Goal: Navigation & Orientation: Find specific page/section

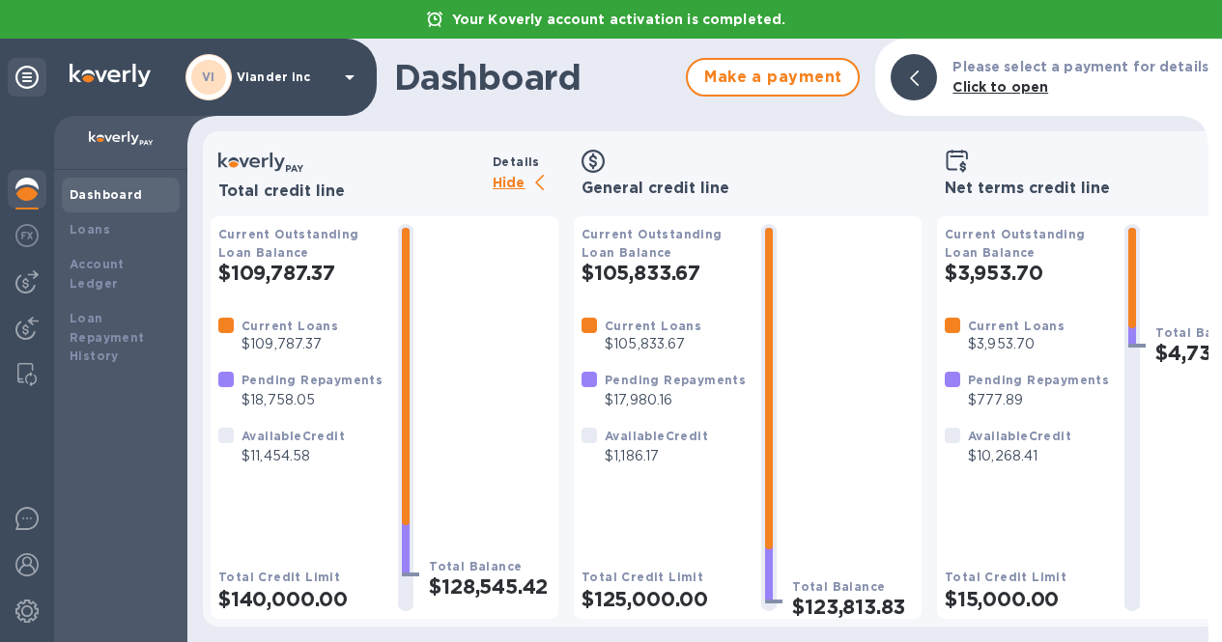
click at [508, 185] on p "Hide" at bounding box center [526, 184] width 66 height 24
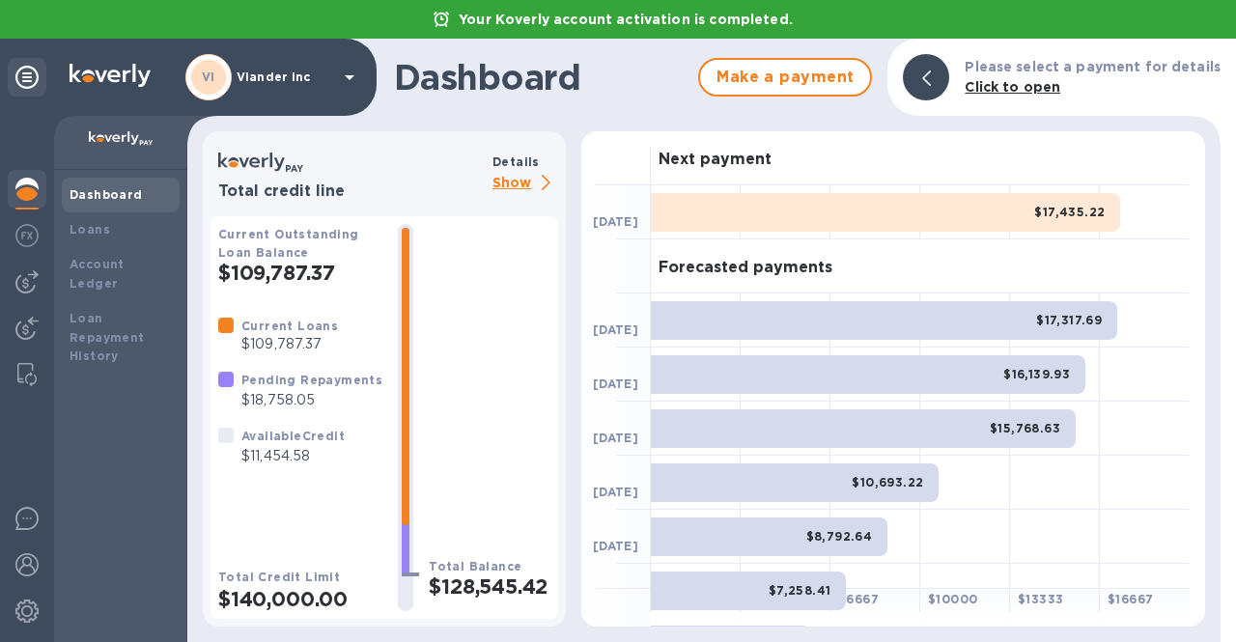
click at [508, 185] on p "Show" at bounding box center [526, 184] width 66 height 24
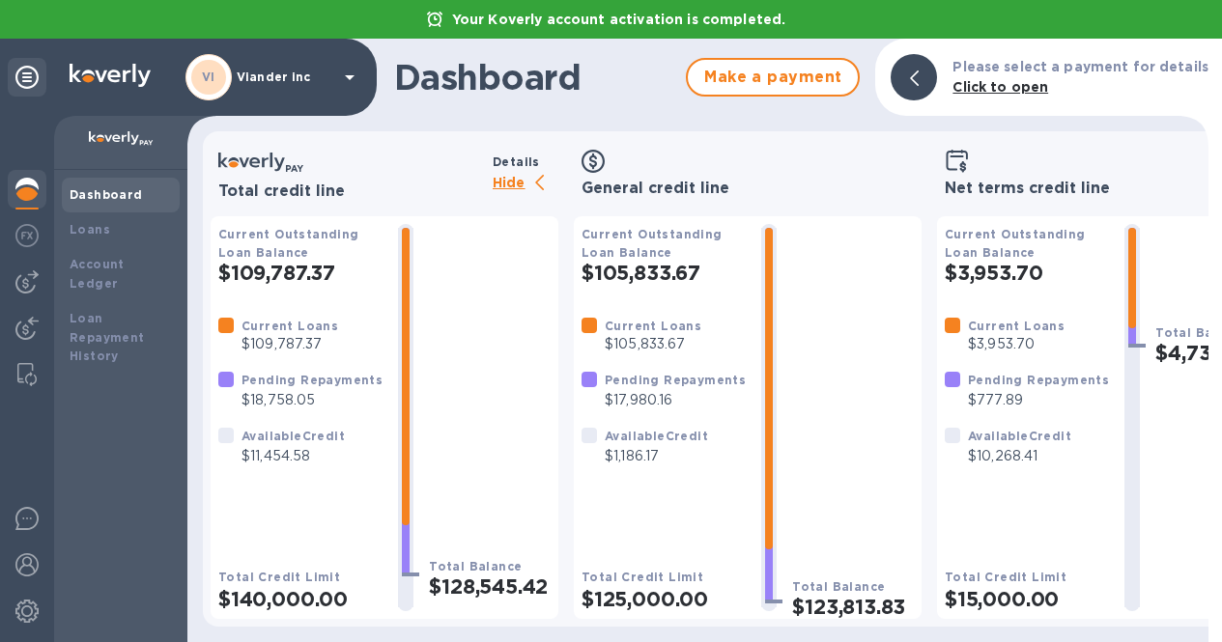
click at [14, 199] on div at bounding box center [27, 191] width 39 height 42
click at [93, 207] on div "Dashboard" at bounding box center [121, 195] width 118 height 35
click at [33, 189] on img at bounding box center [26, 189] width 23 height 23
click at [504, 184] on p "Hide" at bounding box center [526, 184] width 66 height 24
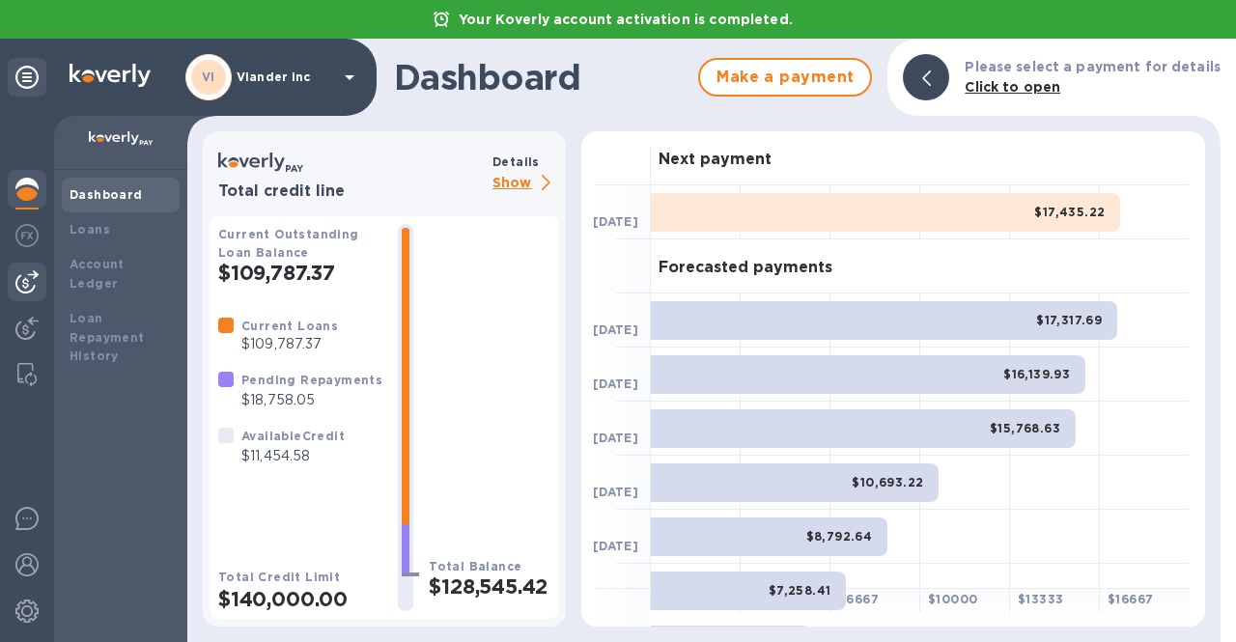
click at [28, 282] on img at bounding box center [26, 281] width 23 height 23
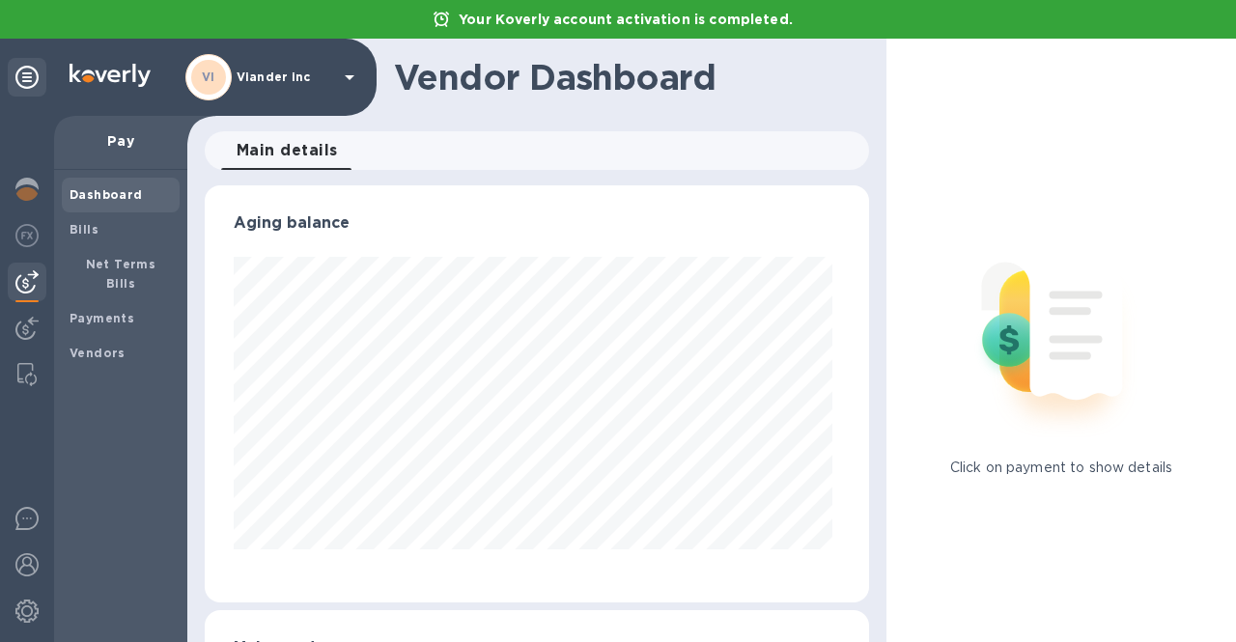
scroll to position [417, 657]
click at [104, 241] on div "Bills" at bounding box center [121, 229] width 118 height 35
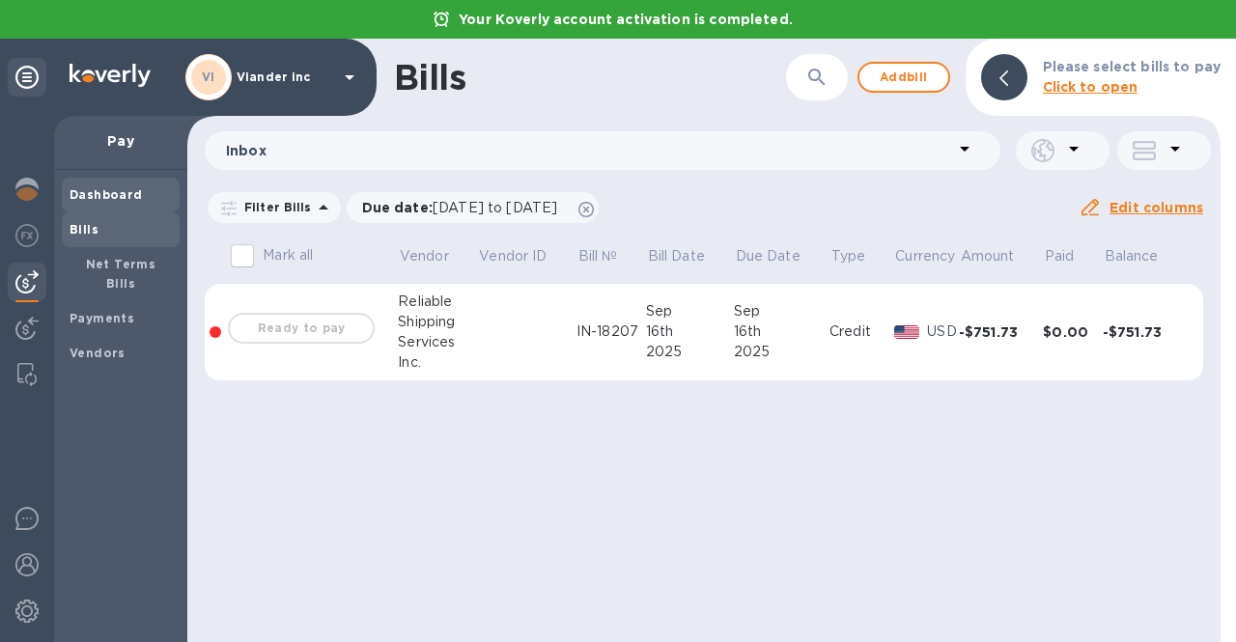
click at [118, 200] on b "Dashboard" at bounding box center [106, 194] width 73 height 14
